Goal: Task Accomplishment & Management: Complete application form

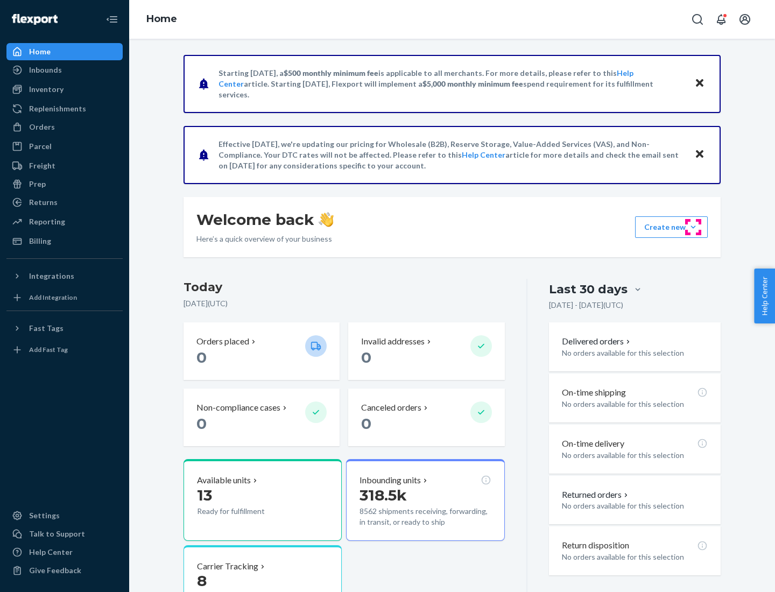
click at [693, 227] on button "Create new Create new inbound Create new order Create new product" at bounding box center [671, 227] width 73 height 22
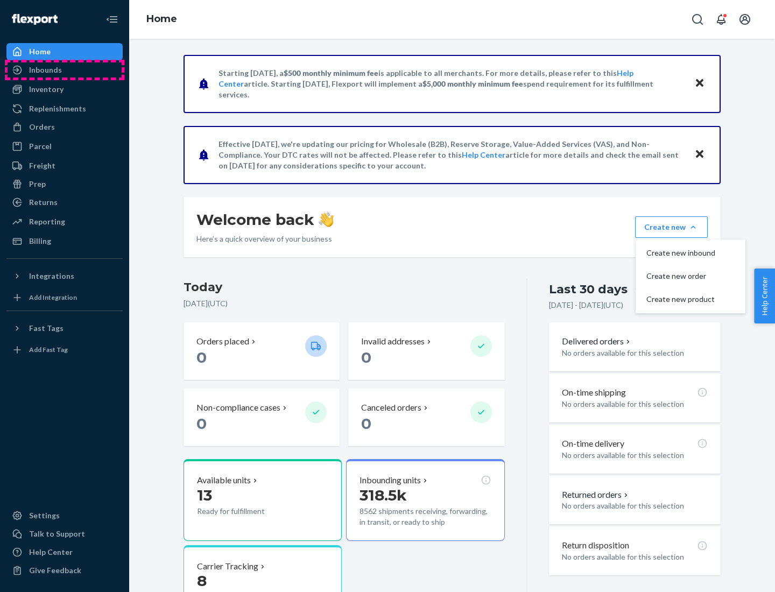
click at [65, 70] on div "Inbounds" at bounding box center [65, 69] width 114 height 15
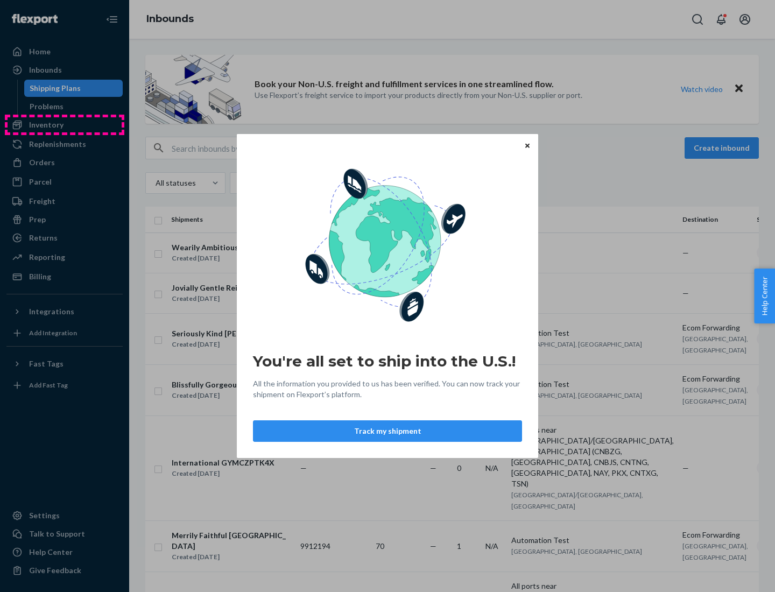
click at [65, 125] on div "You're all set to ship into the U.S.! All the information you provided to us ha…" at bounding box center [387, 296] width 775 height 592
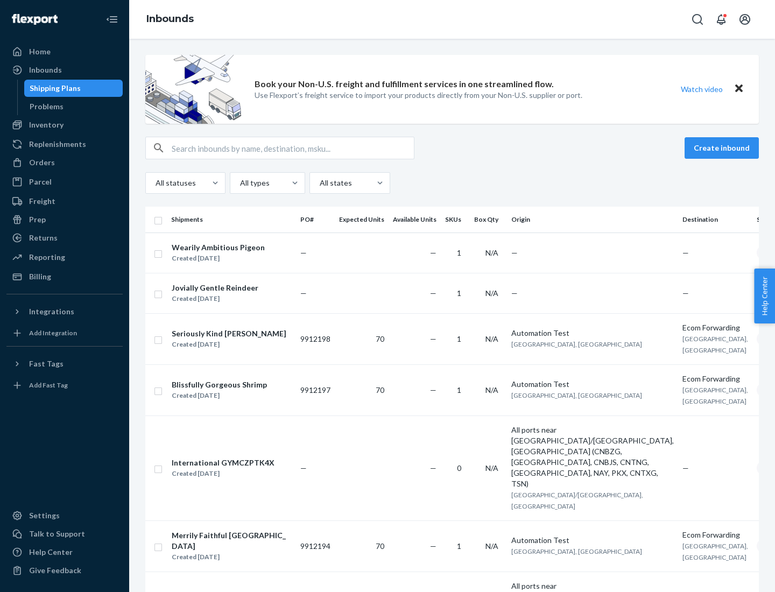
click at [452, 19] on div "Inbounds" at bounding box center [452, 19] width 646 height 39
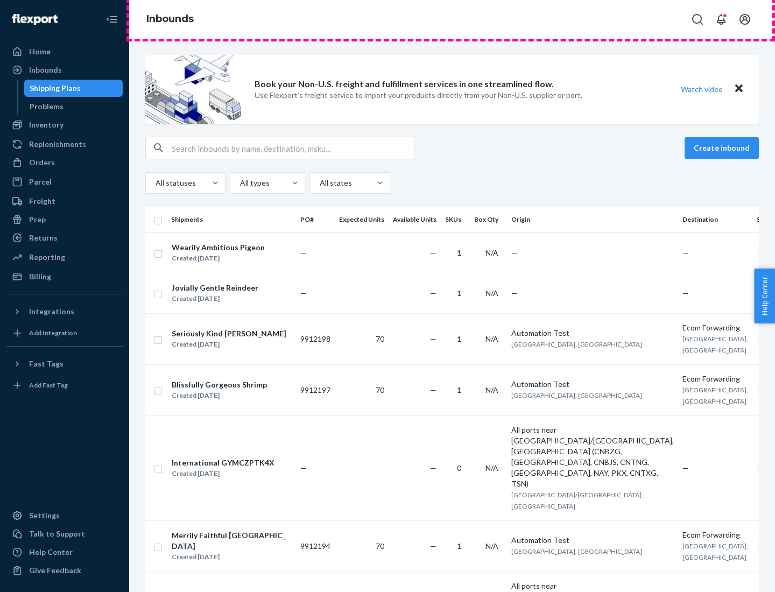
click at [452, 19] on div "Inbounds" at bounding box center [452, 19] width 646 height 39
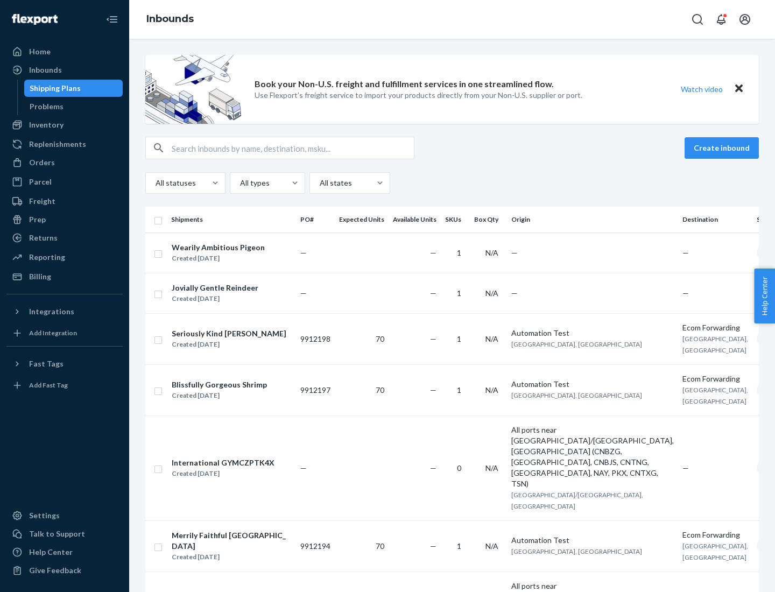
click at [452, 183] on div "All statuses All types All states" at bounding box center [452, 183] width 614 height 22
click at [53, 88] on div "Shipping Plans" at bounding box center [55, 88] width 51 height 11
click at [724, 148] on button "Create inbound" at bounding box center [722, 148] width 74 height 22
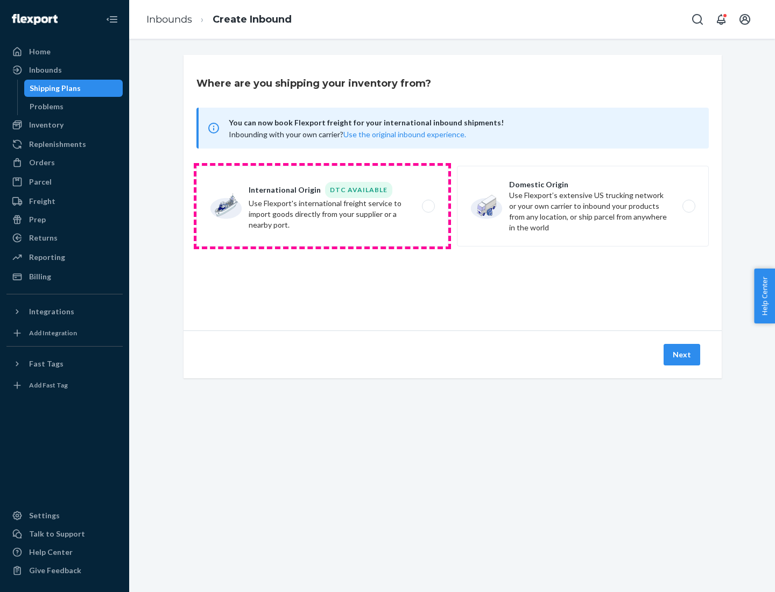
click at [322, 206] on label "International Origin DTC Available Use Flexport's international freight service…" at bounding box center [322, 206] width 252 height 81
click at [428, 206] on input "International Origin DTC Available Use Flexport's international freight service…" at bounding box center [431, 206] width 7 height 7
radio input "true"
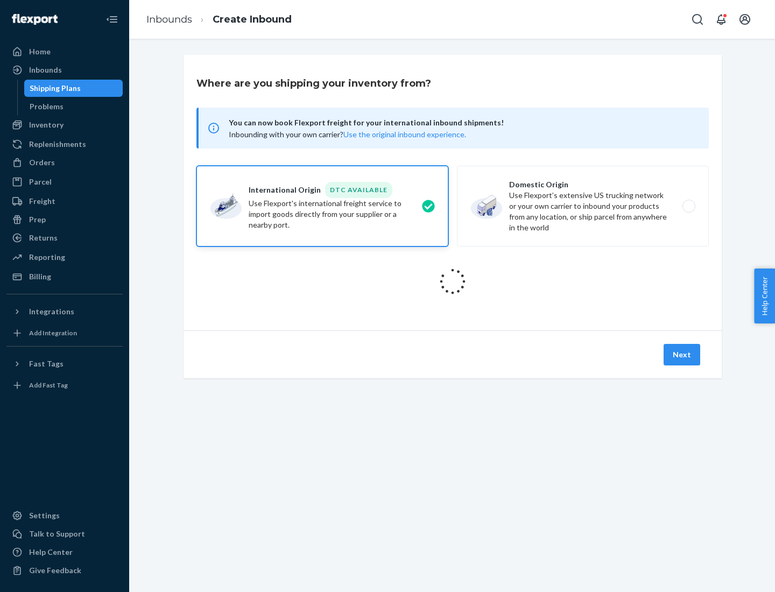
click at [453, 282] on icon at bounding box center [453, 282] width 38 height 38
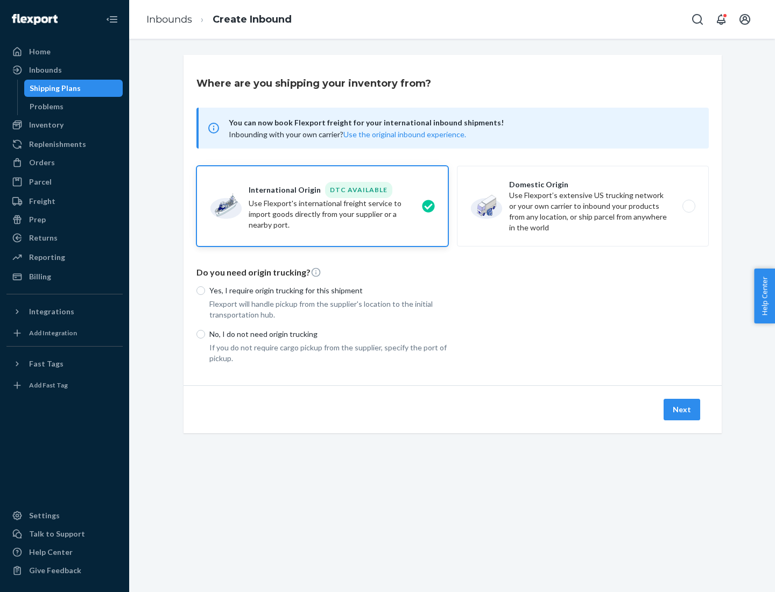
click at [329, 290] on p "Yes, I require origin trucking for this shipment" at bounding box center [328, 290] width 239 height 11
click at [205, 290] on input "Yes, I require origin trucking for this shipment" at bounding box center [200, 290] width 9 height 9
radio input "true"
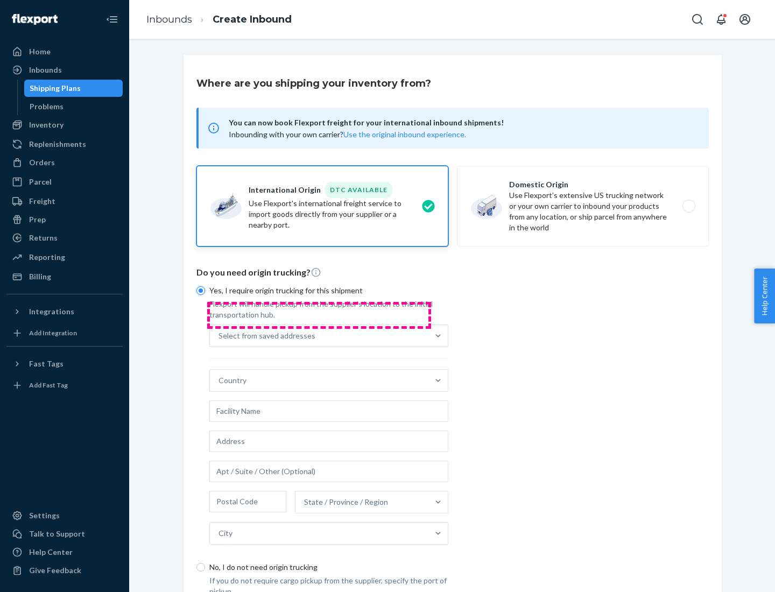
scroll to position [20, 0]
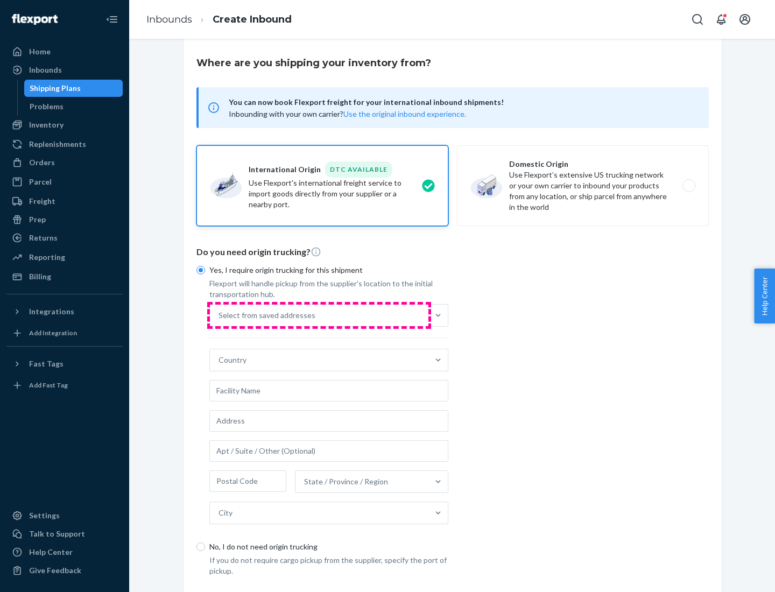
click at [319, 315] on div "Select from saved addresses" at bounding box center [319, 316] width 219 height 22
click at [220, 315] on input "Select from saved addresses" at bounding box center [219, 315] width 1 height 11
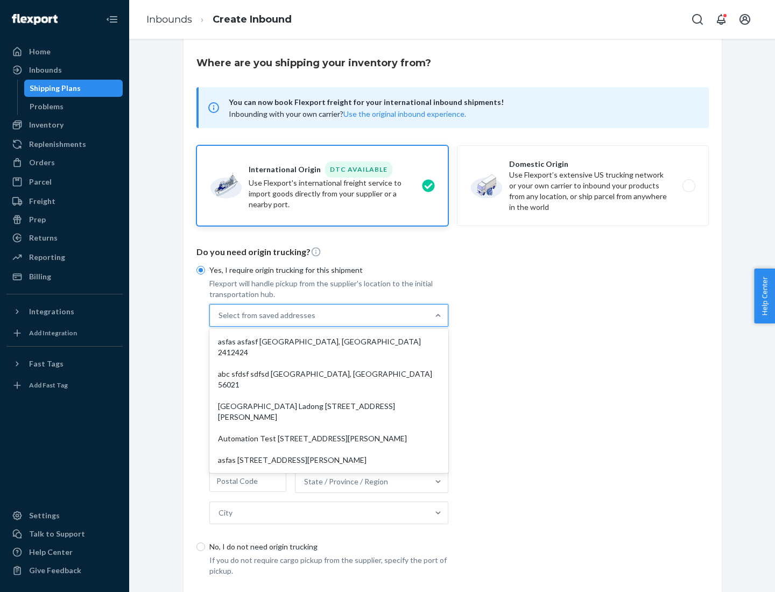
scroll to position [47, 0]
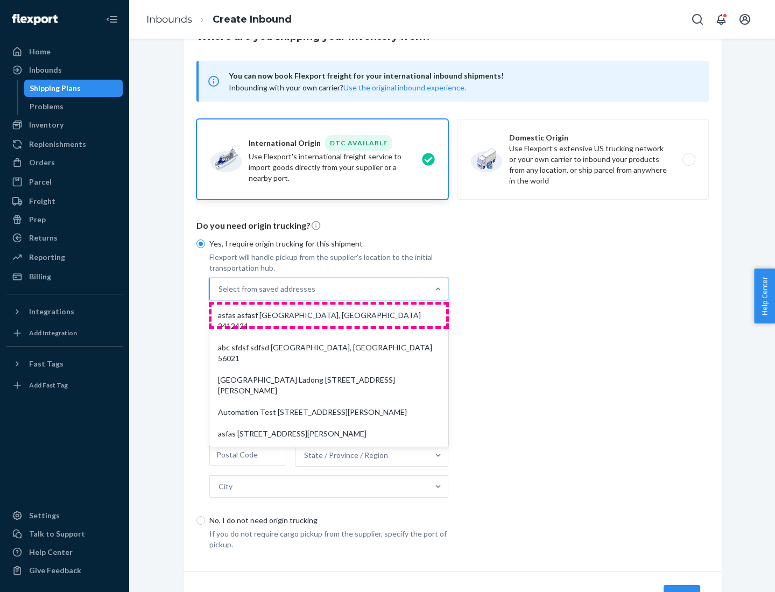
click at [329, 315] on div "asfas asfasf [GEOGRAPHIC_DATA], [GEOGRAPHIC_DATA] 2412424" at bounding box center [329, 321] width 235 height 32
click at [220, 294] on input "option asfas asfasf [GEOGRAPHIC_DATA], [GEOGRAPHIC_DATA] 2412424 focused, 1 of …" at bounding box center [219, 289] width 1 height 11
type input "asfas"
type input "asfasf"
type input "2412424"
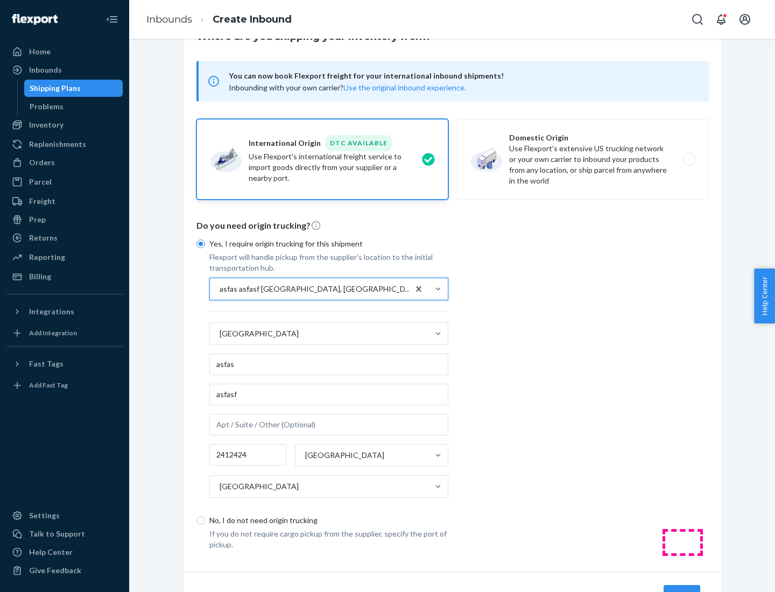
scroll to position [100, 0]
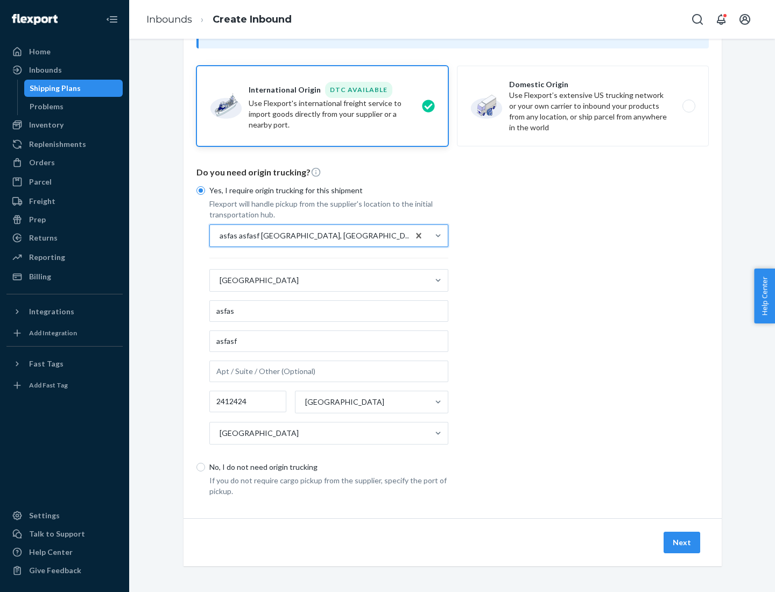
click at [683, 542] on button "Next" at bounding box center [682, 543] width 37 height 22
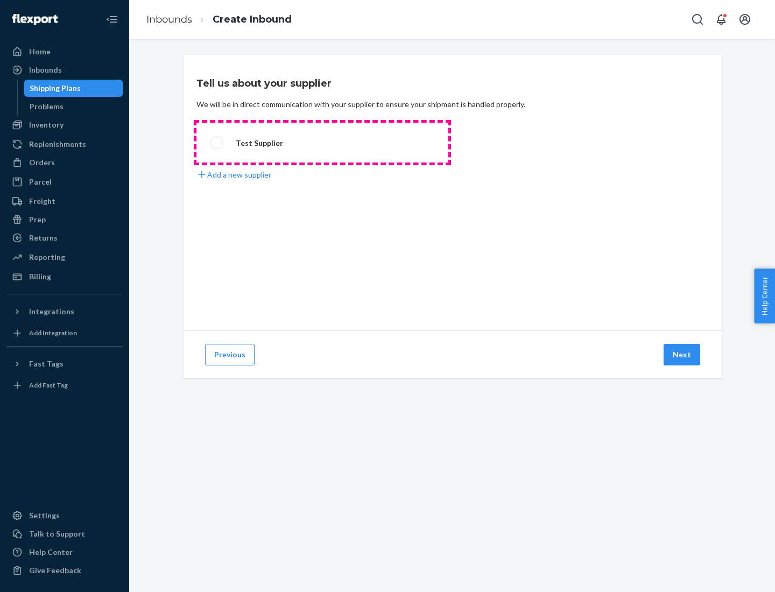
click at [322, 143] on label "Test Supplier" at bounding box center [322, 143] width 252 height 40
click at [217, 143] on input "Test Supplier" at bounding box center [213, 142] width 7 height 7
radio input "true"
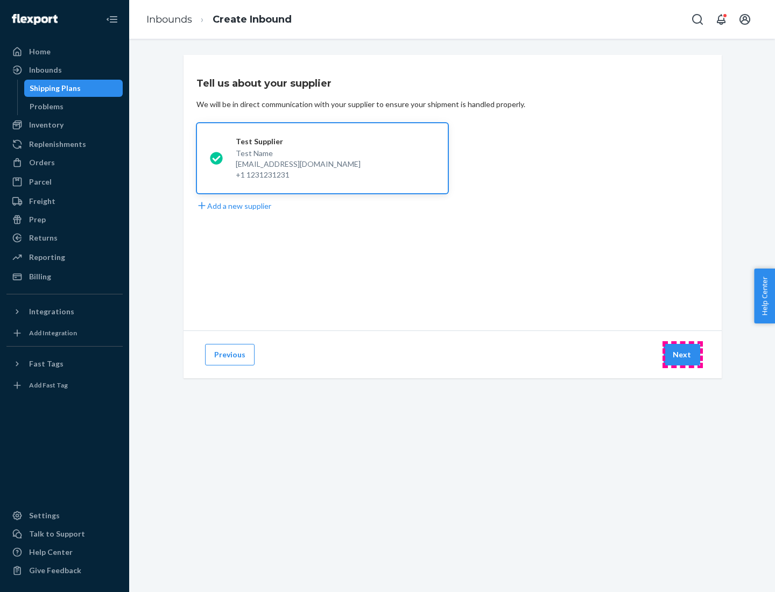
click at [683, 355] on button "Next" at bounding box center [682, 355] width 37 height 22
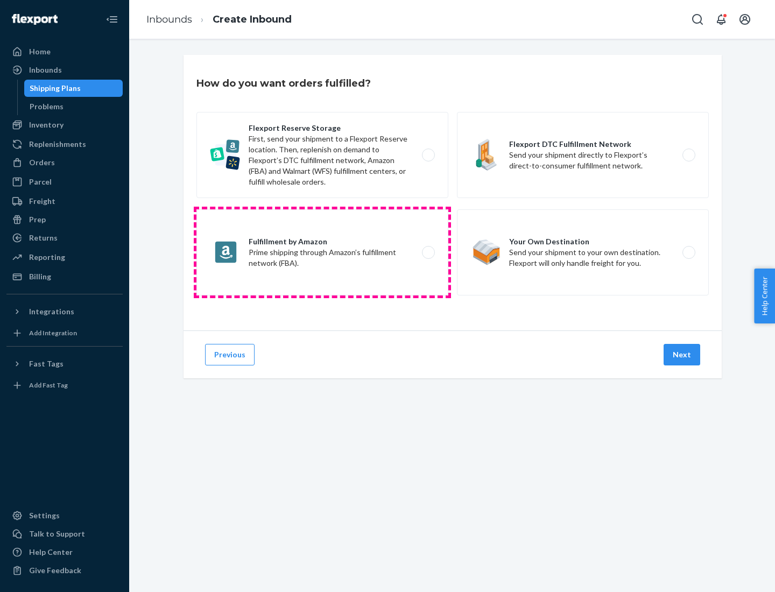
click at [322, 252] on label "Fulfillment by Amazon Prime shipping through Amazon’s fulfillment network (FBA)." at bounding box center [322, 252] width 252 height 86
click at [428, 252] on input "Fulfillment by Amazon Prime shipping through Amazon’s fulfillment network (FBA)." at bounding box center [431, 252] width 7 height 7
radio input "true"
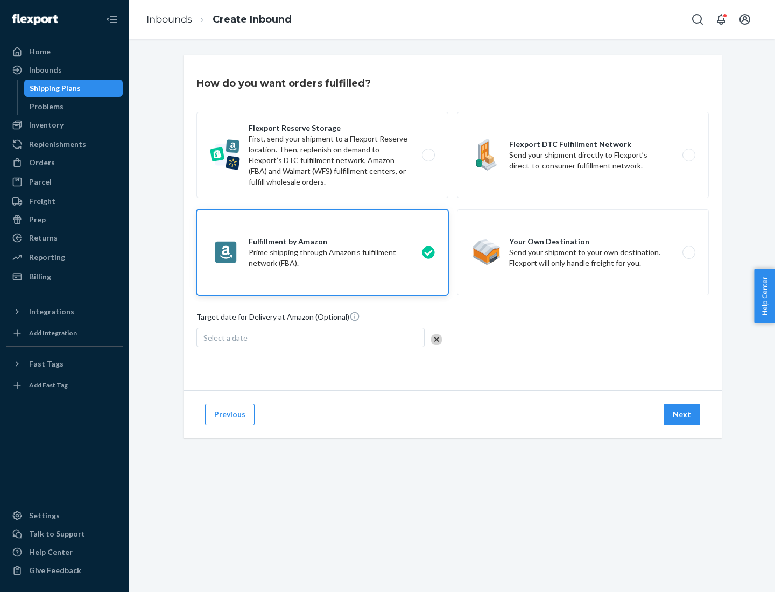
click at [683, 415] on button "Next" at bounding box center [682, 415] width 37 height 22
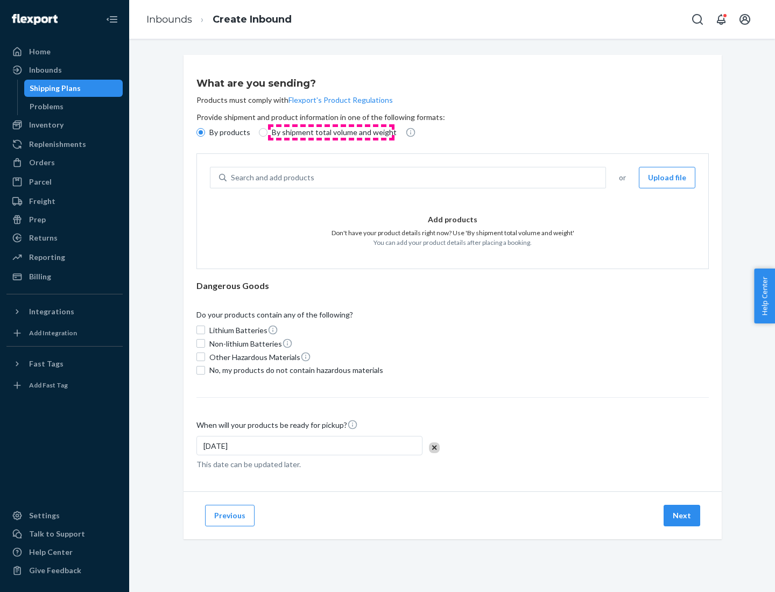
click at [331, 132] on p "By shipment total volume and weight" at bounding box center [334, 132] width 125 height 11
click at [268, 132] on input "By shipment total volume and weight" at bounding box center [263, 132] width 9 height 9
radio input "true"
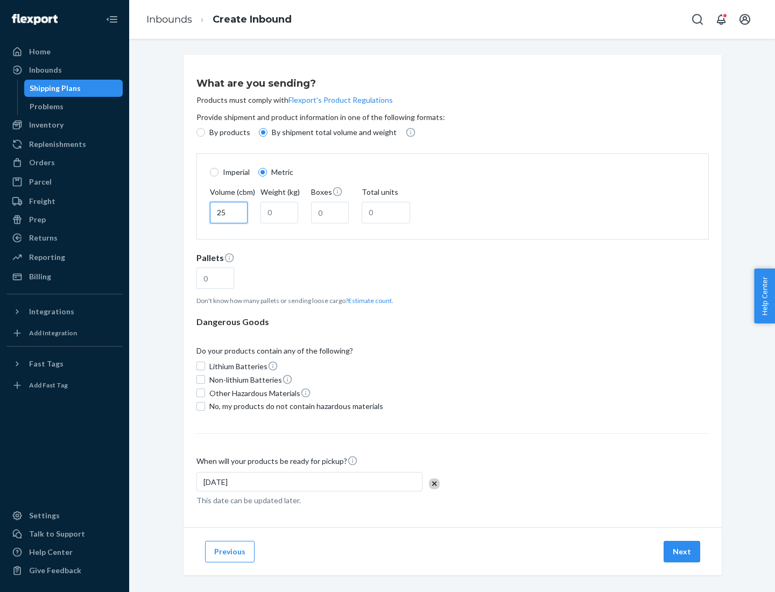
type input "25"
type input "100"
type input "50"
type input "500"
click at [368, 300] on button "Estimate count" at bounding box center [370, 300] width 44 height 9
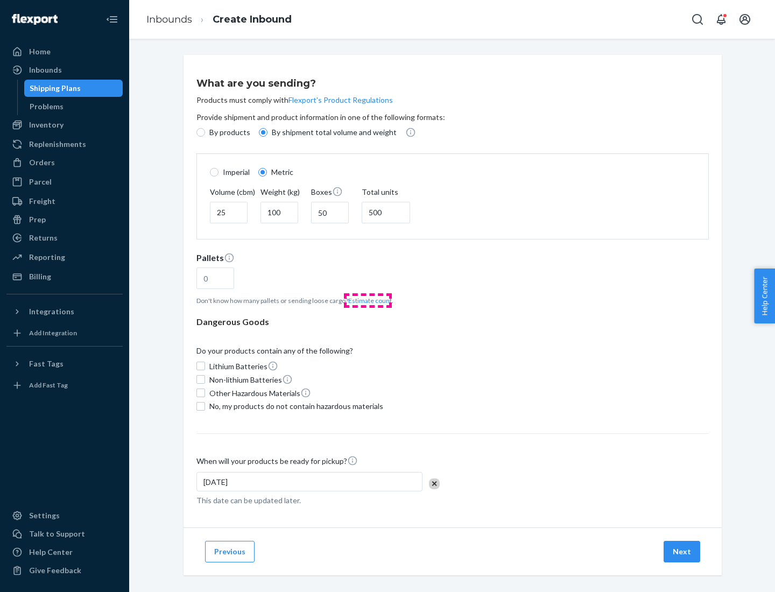
type input "16"
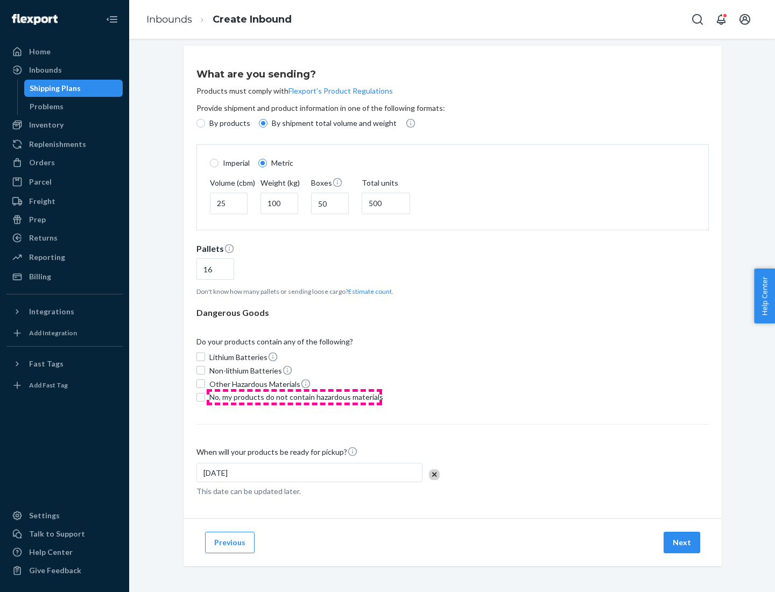
click at [294, 397] on span "No, my products do not contain hazardous materials" at bounding box center [296, 397] width 174 height 11
click at [205, 397] on input "No, my products do not contain hazardous materials" at bounding box center [200, 397] width 9 height 9
checkbox input "true"
click at [683, 542] on button "Next" at bounding box center [682, 543] width 37 height 22
